Goal: Transaction & Acquisition: Purchase product/service

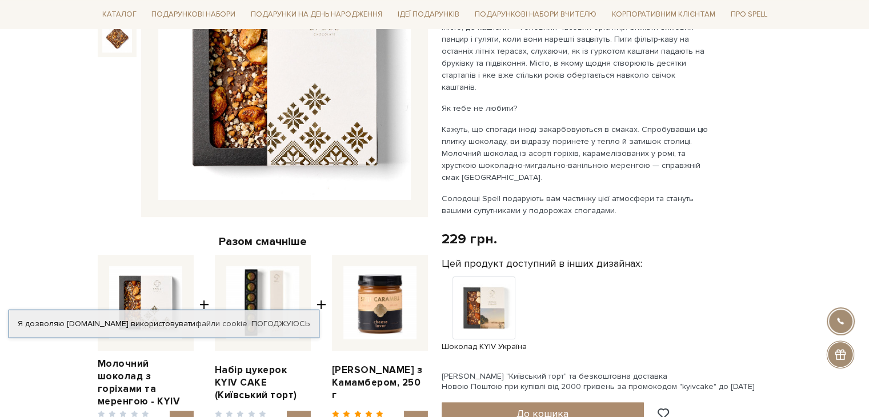
scroll to position [229, 0]
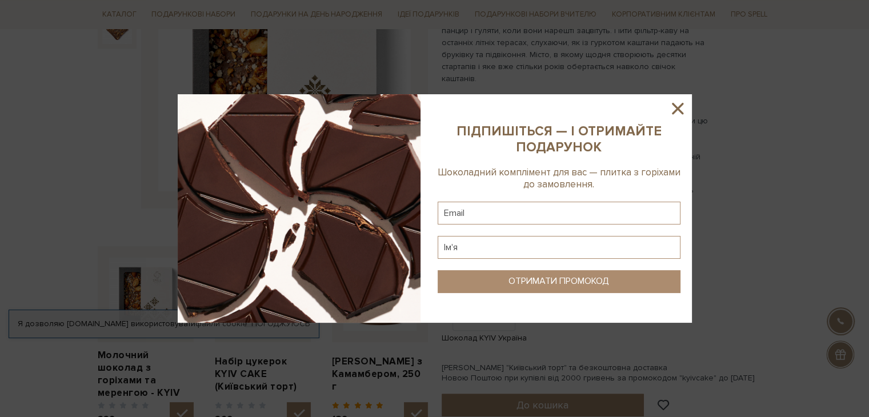
click at [672, 110] on icon at bounding box center [677, 108] width 19 height 19
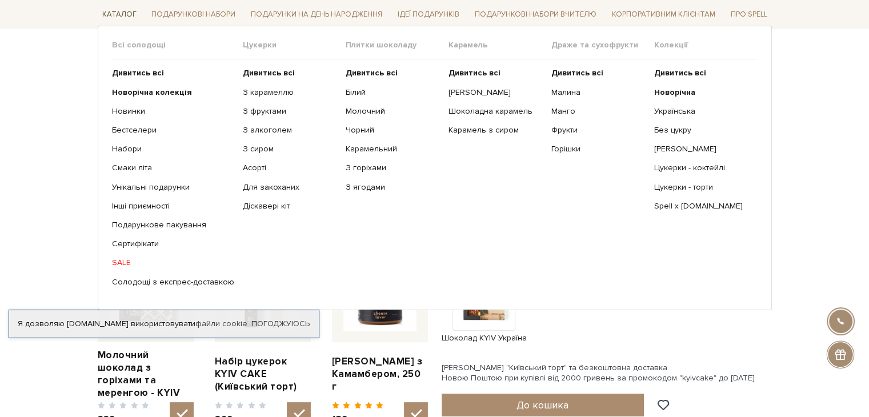
click at [129, 13] on link "Каталог" at bounding box center [119, 15] width 43 height 18
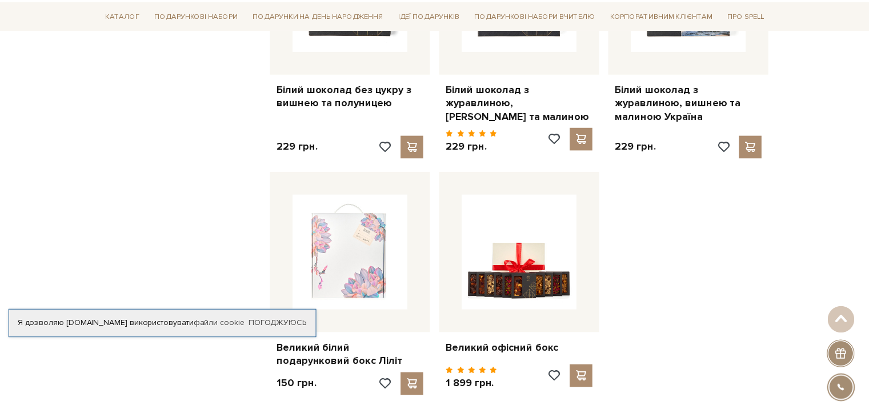
scroll to position [1257, 0]
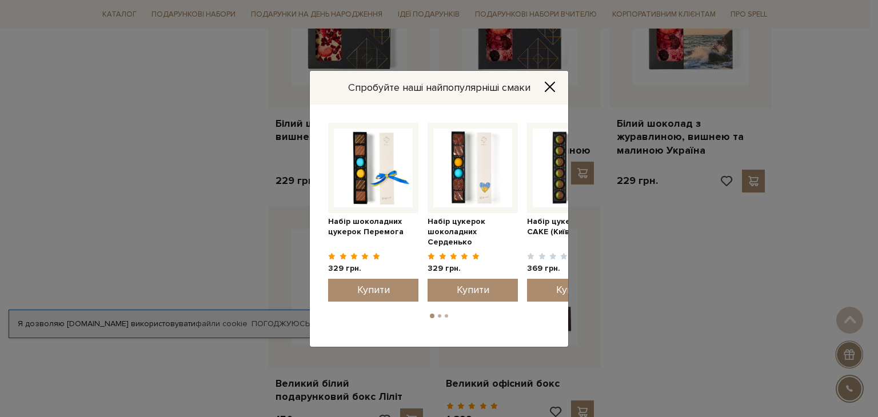
click at [551, 82] on icon "Close" at bounding box center [549, 86] width 11 height 11
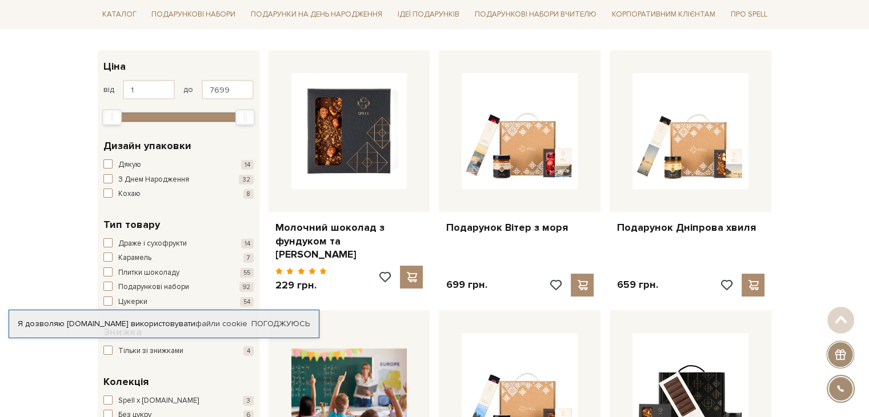
scroll to position [171, 0]
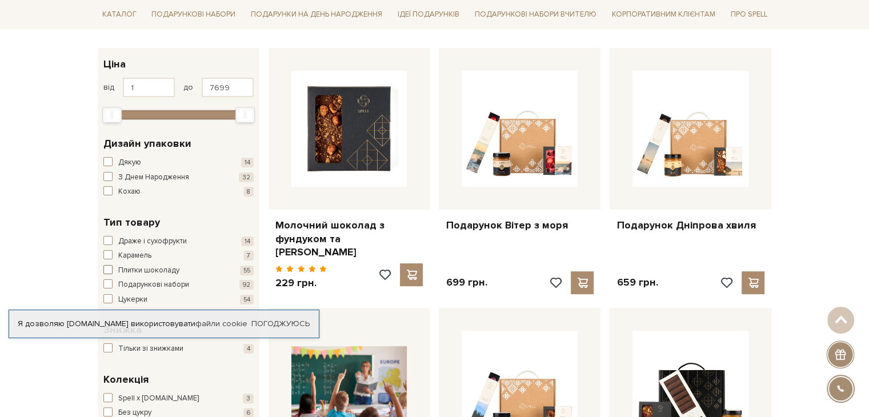
click at [107, 270] on span "button" at bounding box center [107, 269] width 9 height 9
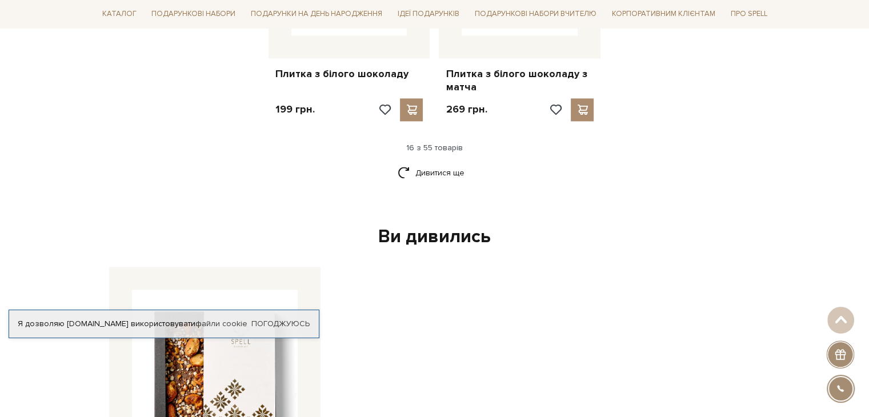
scroll to position [1657, 0]
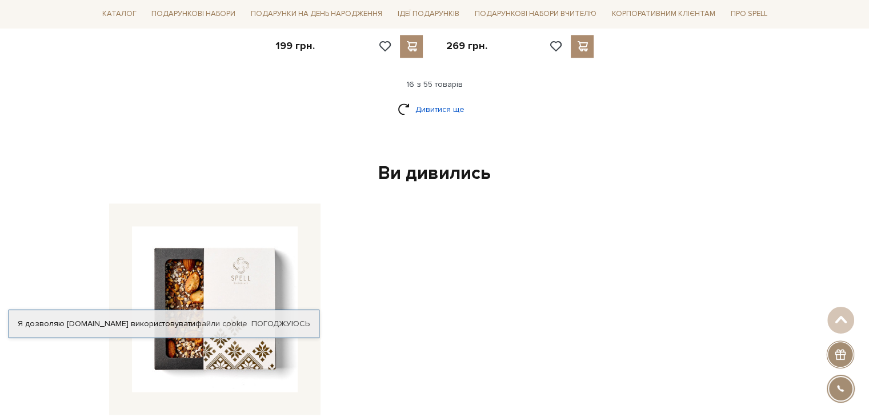
click at [434, 102] on link "Дивитися ще" at bounding box center [435, 109] width 74 height 20
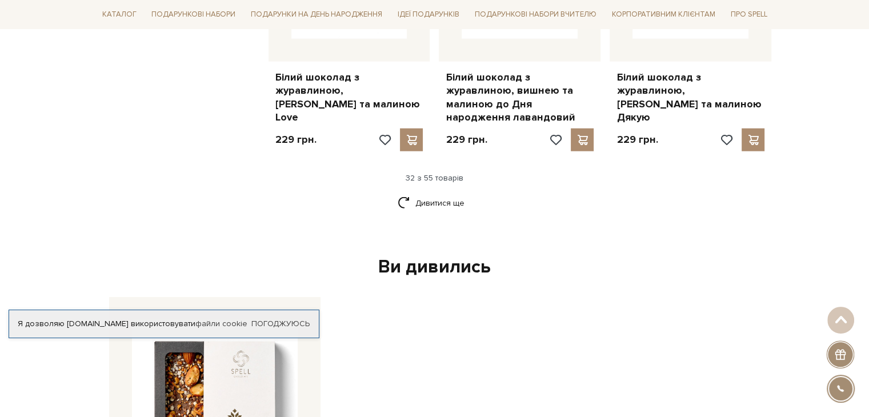
scroll to position [2800, 0]
click at [441, 197] on link "Дивитися ще" at bounding box center [435, 203] width 74 height 20
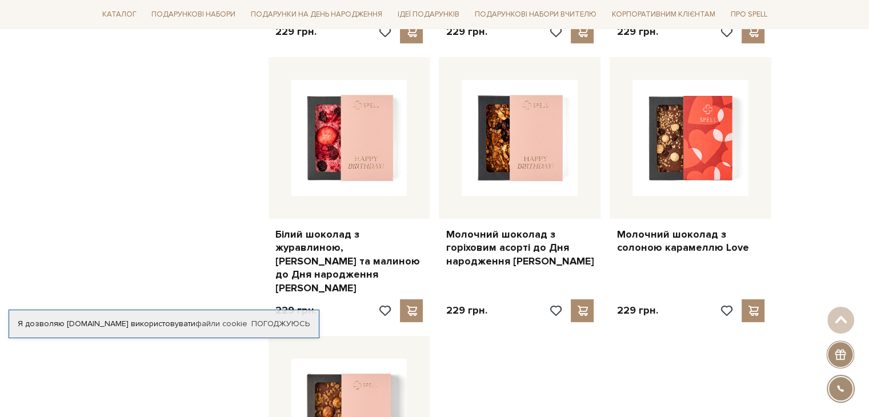
scroll to position [4001, 0]
